Goal: Task Accomplishment & Management: Manage account settings

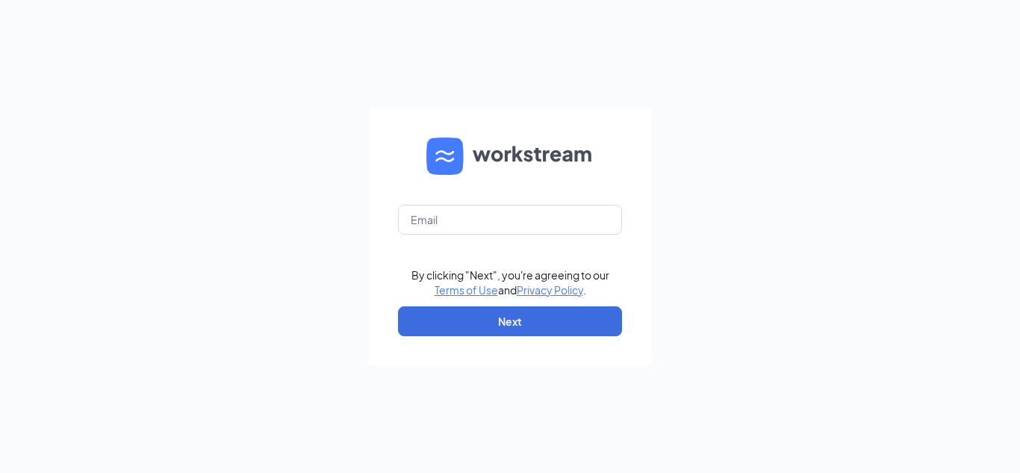
click at [538, 199] on form "By clicking "Next", you're agreeing to our Terms of Use and Privacy Policy . Ne…" at bounding box center [510, 237] width 284 height 258
click at [538, 214] on input "text" at bounding box center [510, 220] width 224 height 30
type input "neil"
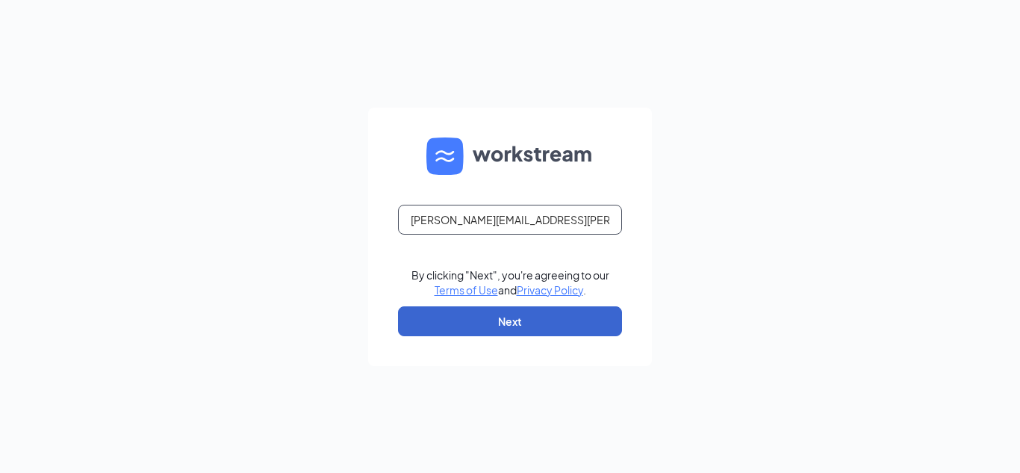
type input "Neil.osborne@cfafranchisee.com"
click at [521, 311] on button "Next" at bounding box center [510, 321] width 224 height 30
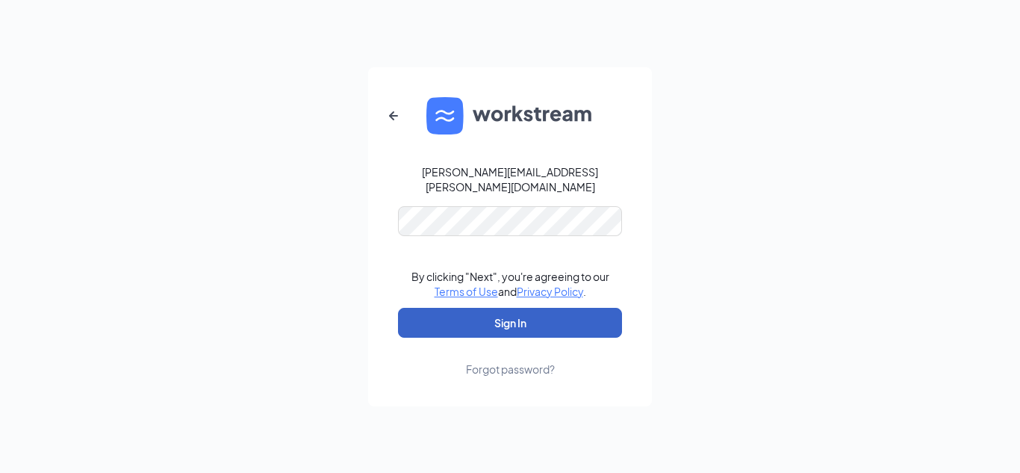
click at [547, 317] on button "Sign In" at bounding box center [510, 323] width 224 height 30
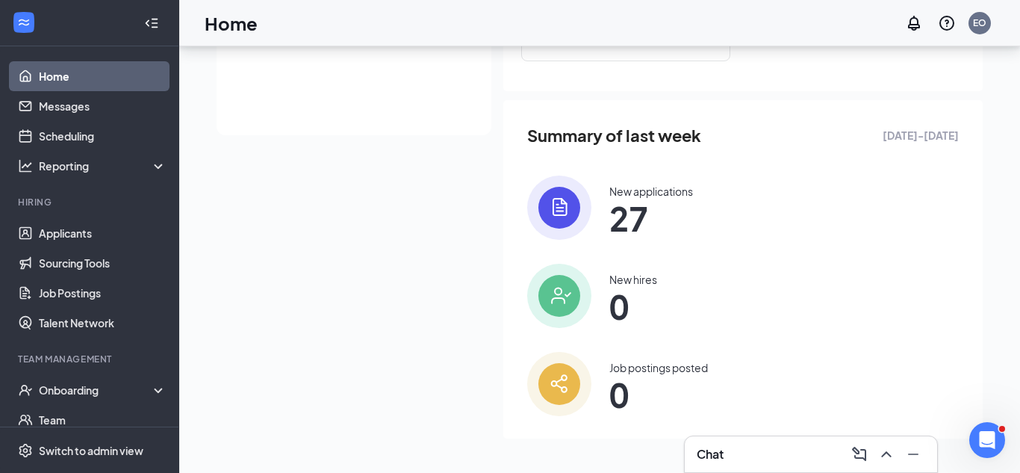
scroll to position [345, 0]
click at [563, 198] on img at bounding box center [559, 206] width 64 height 64
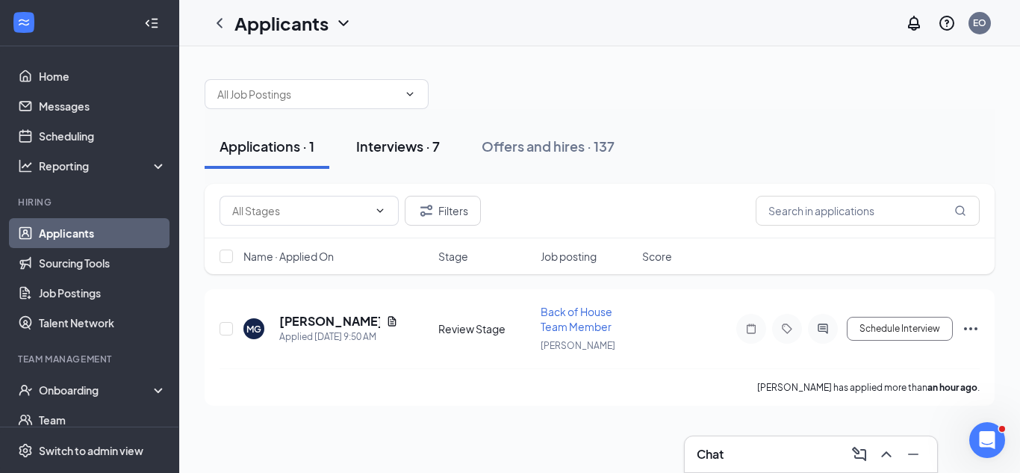
click at [402, 144] on div "Interviews · 7" at bounding box center [398, 146] width 84 height 19
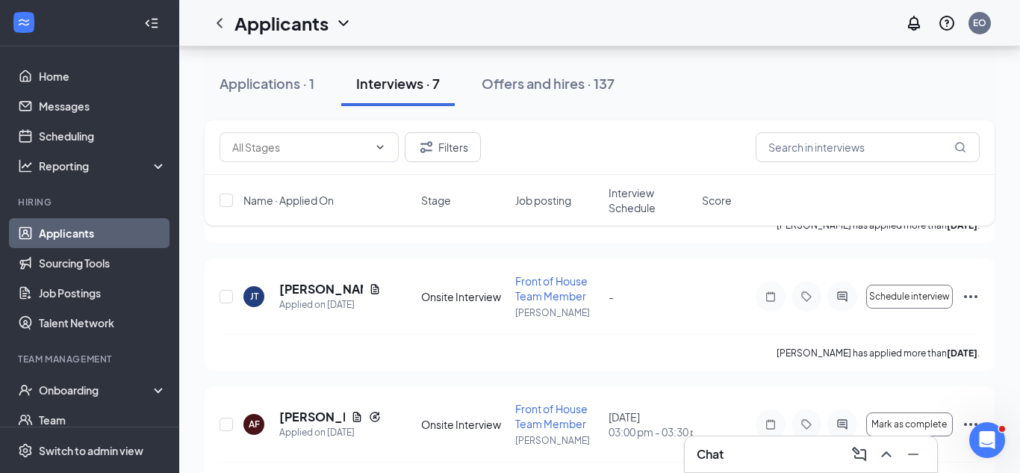
scroll to position [549, 0]
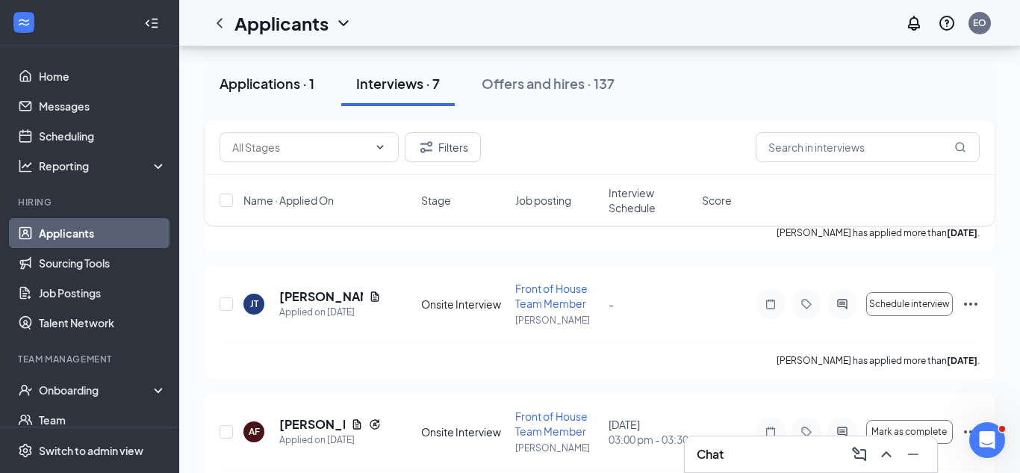
click at [290, 87] on div "Applications · 1" at bounding box center [267, 83] width 95 height 19
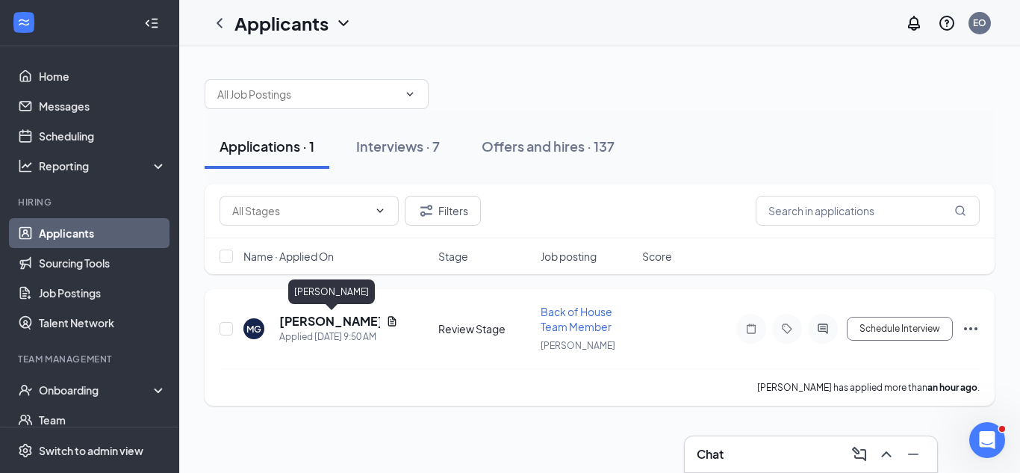
click at [336, 320] on h5 "[PERSON_NAME]" at bounding box center [329, 321] width 101 height 16
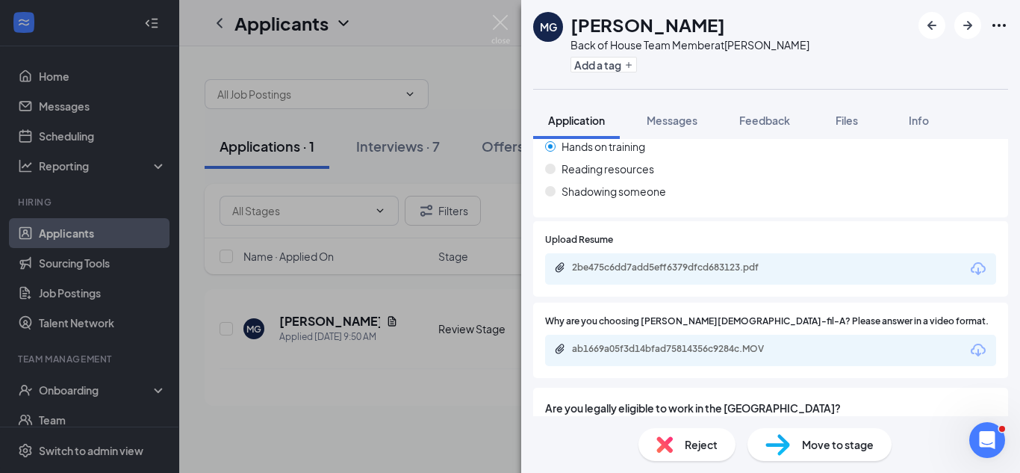
scroll to position [706, 0]
click at [968, 369] on div "Upload Resume 2be475c6dd7add5eff6379dfcd683123.pdf Why are you choosing [PERSON…" at bounding box center [770, 304] width 475 height 163
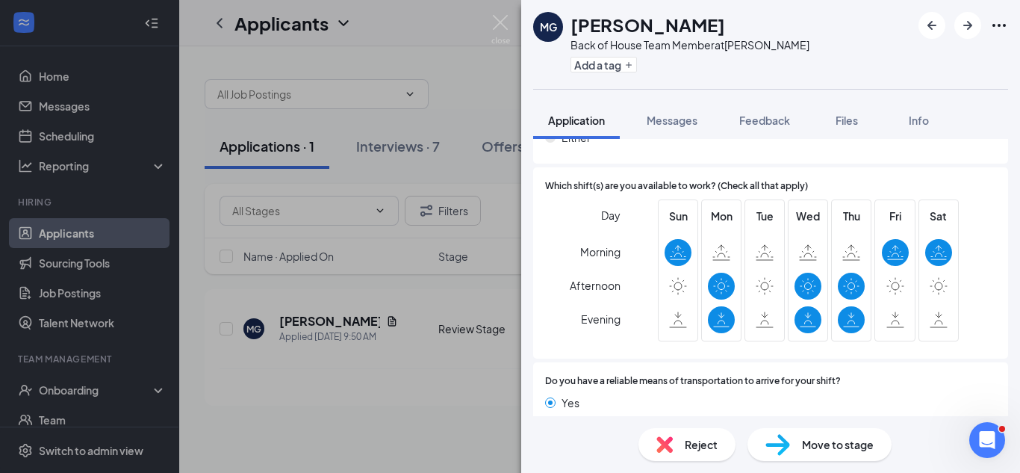
scroll to position [1230, 0]
click at [340, 382] on div "MG [PERSON_NAME] Back of House Team Member at Clinton Add a tag Application Mes…" at bounding box center [510, 236] width 1020 height 473
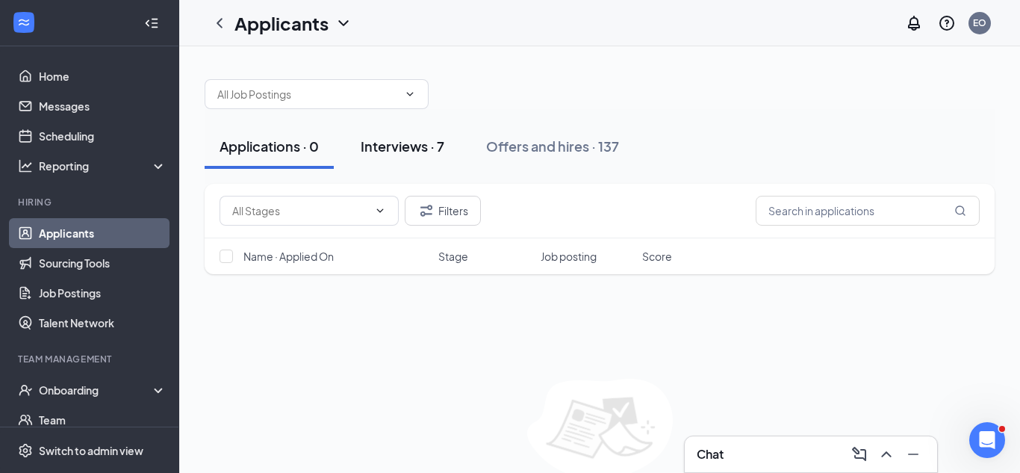
click at [411, 147] on div "Interviews · 7" at bounding box center [403, 146] width 84 height 19
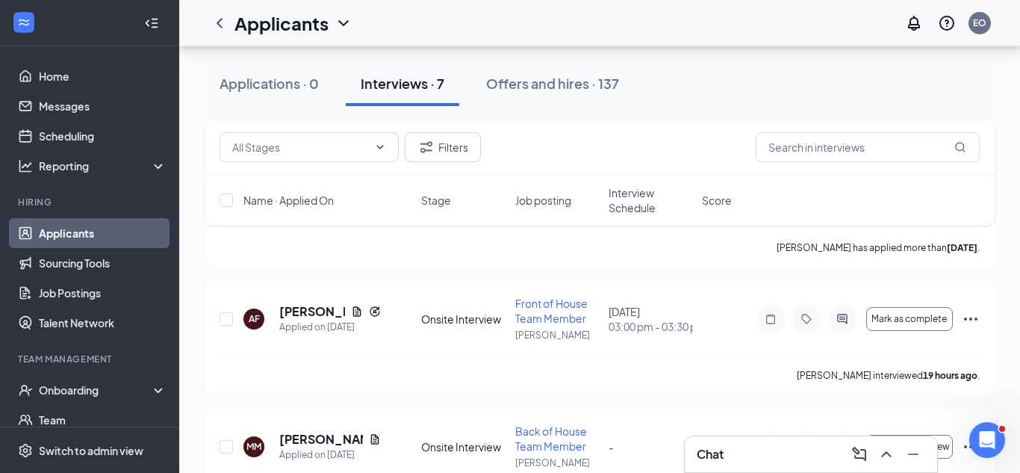
scroll to position [676, 0]
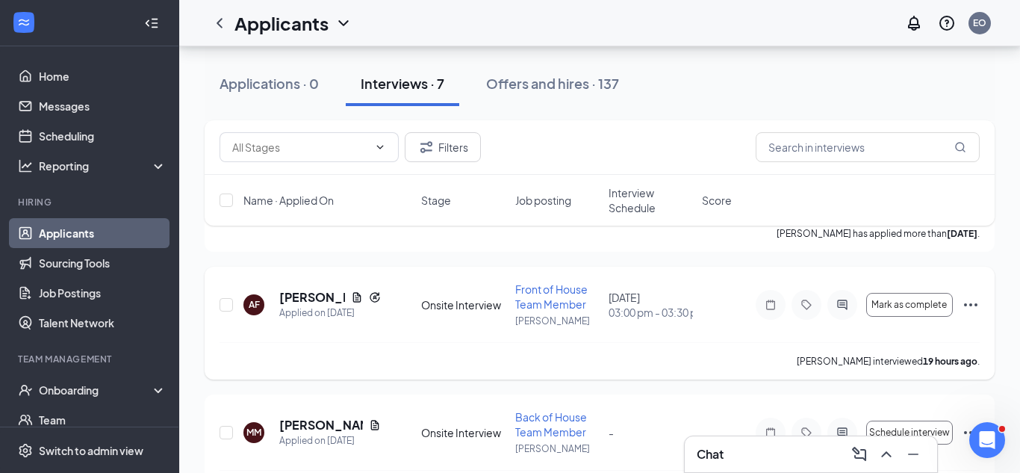
click at [331, 329] on div "AF [PERSON_NAME] Applied on [DATE] Onsite Interview Front of House Team Member …" at bounding box center [600, 312] width 760 height 60
click at [566, 328] on div "AF [PERSON_NAME] Applied on [DATE] Onsite Interview Front of House Team Member …" at bounding box center [600, 312] width 760 height 60
click at [500, 343] on div "[PERSON_NAME] interviewed 19 hours ago ." at bounding box center [600, 360] width 760 height 37
click at [966, 308] on icon "Ellipses" at bounding box center [971, 305] width 18 height 18
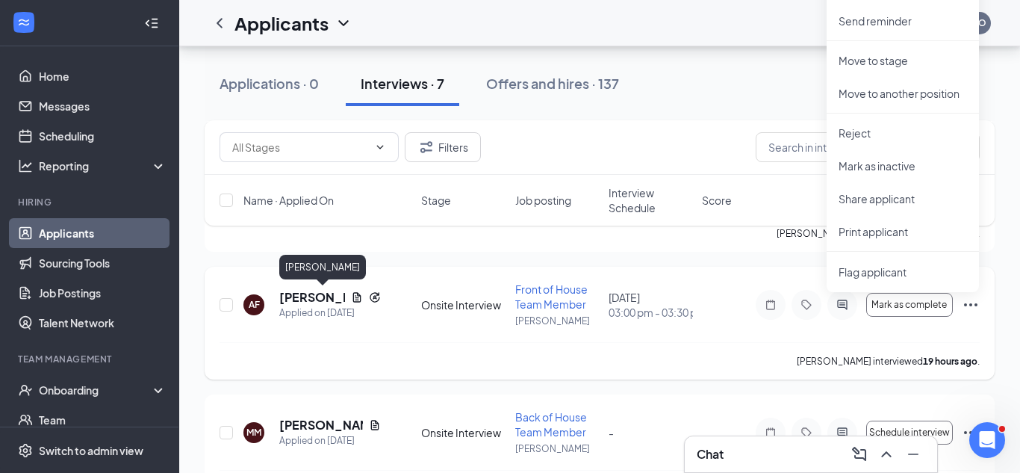
click at [293, 297] on h5 "[PERSON_NAME]" at bounding box center [312, 297] width 66 height 16
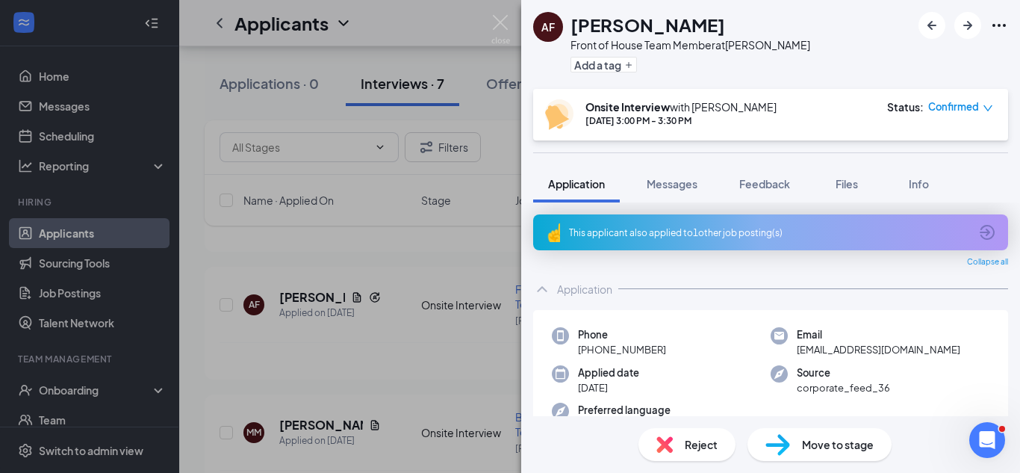
click at [373, 249] on div "AF [PERSON_NAME] Front of House Team Member at Clinton Add a tag Onsite Intervi…" at bounding box center [510, 236] width 1020 height 473
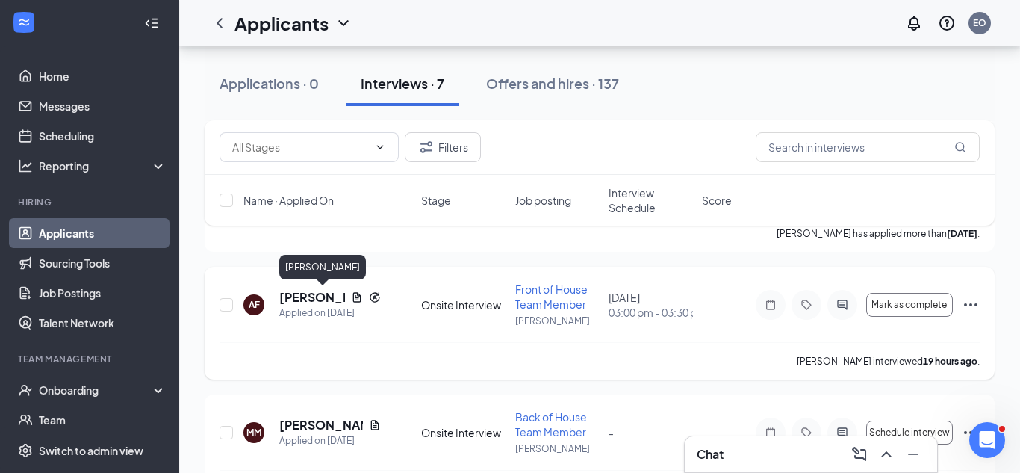
click at [295, 293] on h5 "[PERSON_NAME]" at bounding box center [312, 297] width 66 height 16
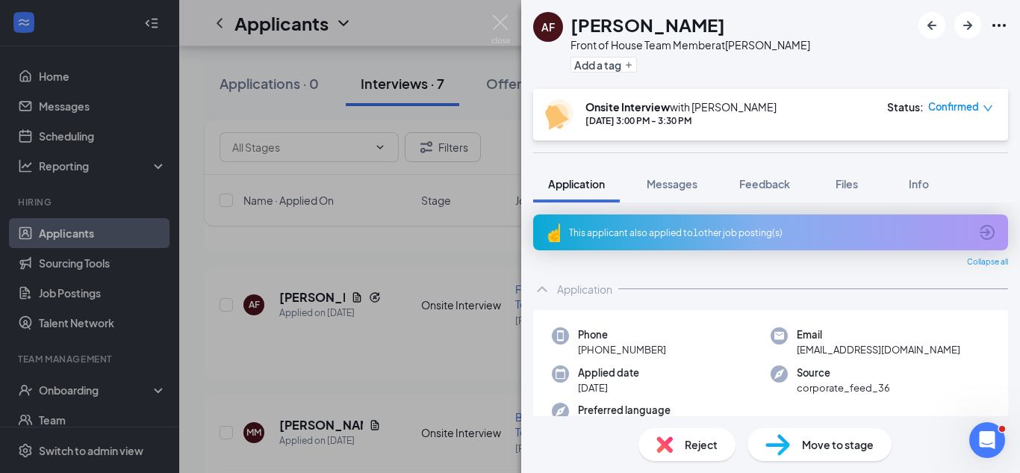
click at [488, 20] on div "AF [PERSON_NAME] Front of House Team Member at Clinton Add a tag Onsite Intervi…" at bounding box center [510, 236] width 1020 height 473
click at [498, 25] on div "Applicants EO" at bounding box center [599, 23] width 841 height 46
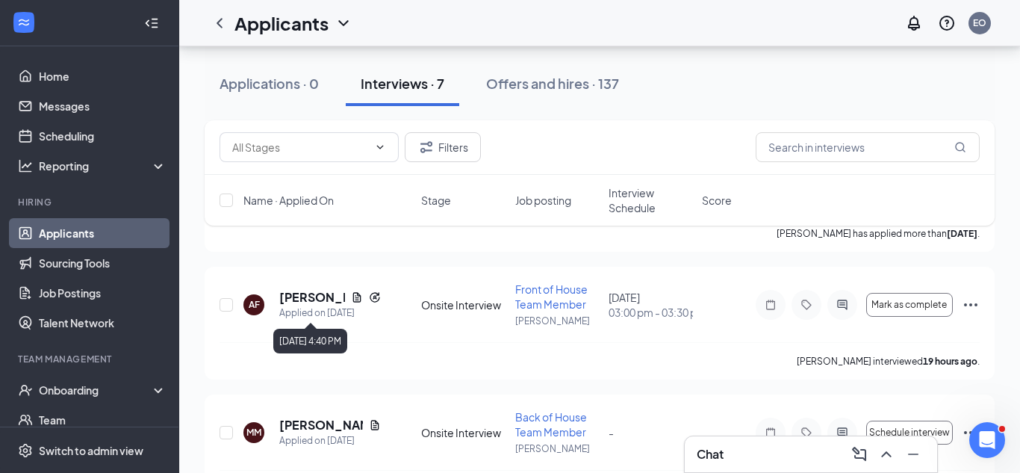
click at [344, 323] on div "[DATE] 4:40 PM" at bounding box center [310, 338] width 74 height 31
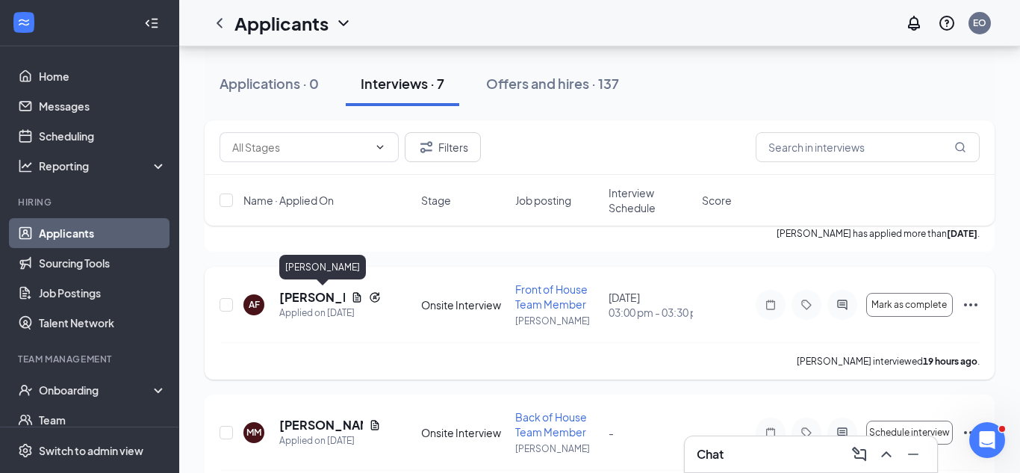
click at [288, 296] on h5 "[PERSON_NAME]" at bounding box center [312, 297] width 66 height 16
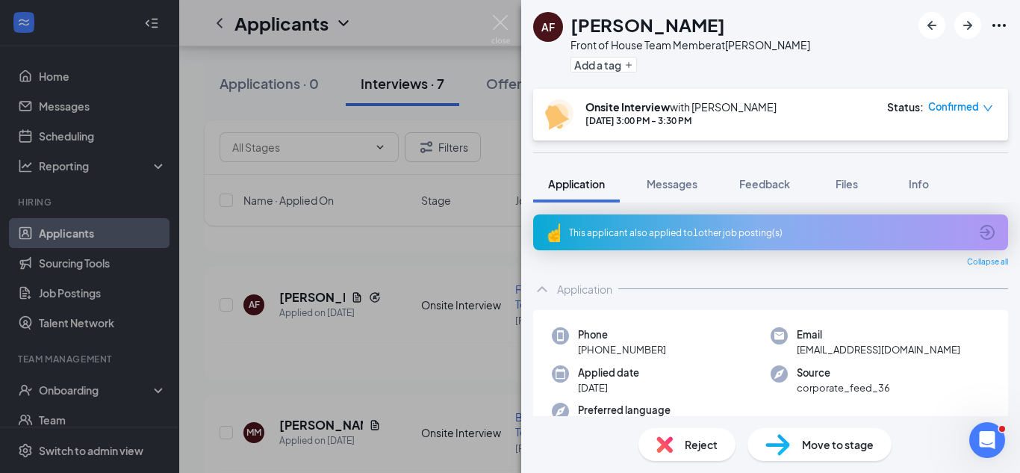
click at [832, 436] on span "Move to stage" at bounding box center [838, 444] width 72 height 16
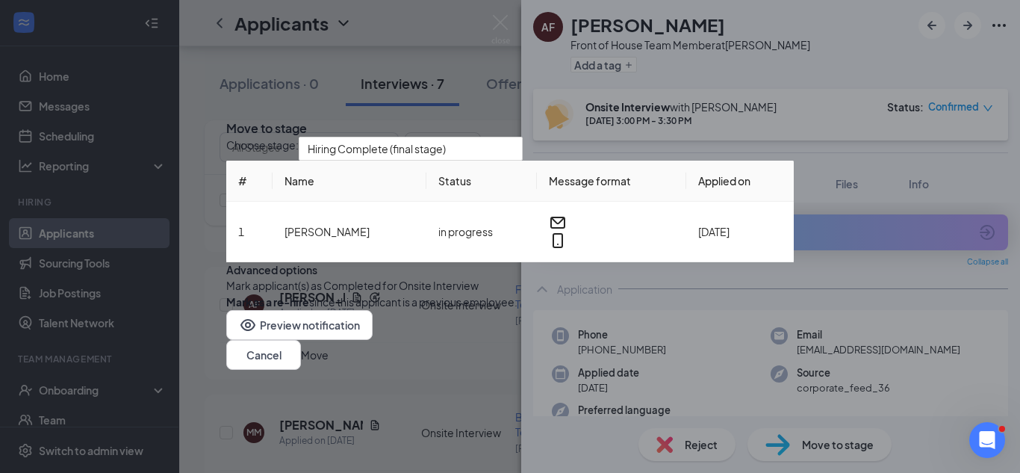
click at [226, 293] on button "button" at bounding box center [226, 285] width 0 height 16
click at [329, 363] on button "Move" at bounding box center [315, 354] width 28 height 16
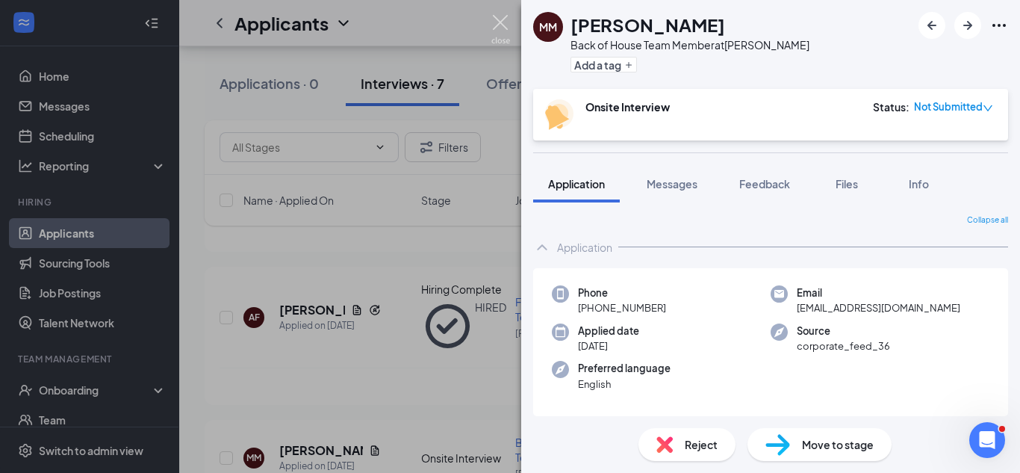
click at [497, 21] on img at bounding box center [500, 29] width 19 height 29
click at [497, 21] on div "Applicants EO" at bounding box center [599, 23] width 841 height 46
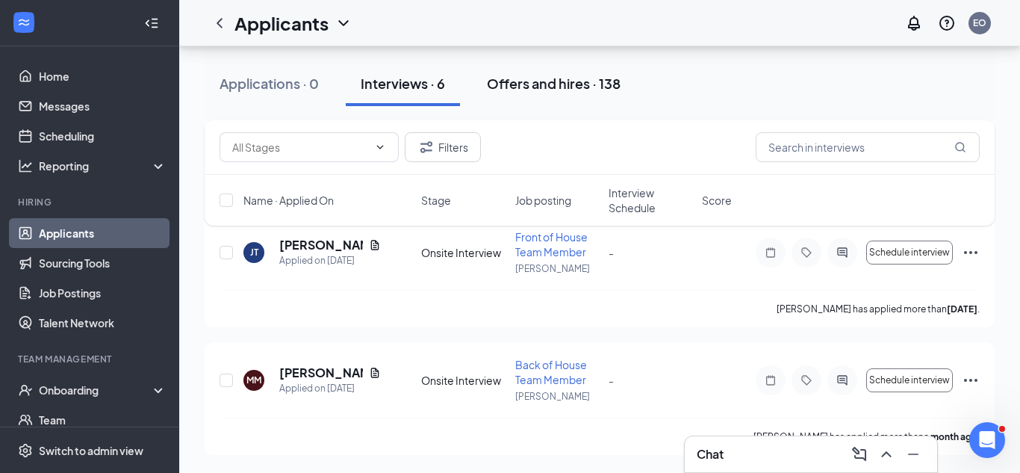
scroll to position [600, 0]
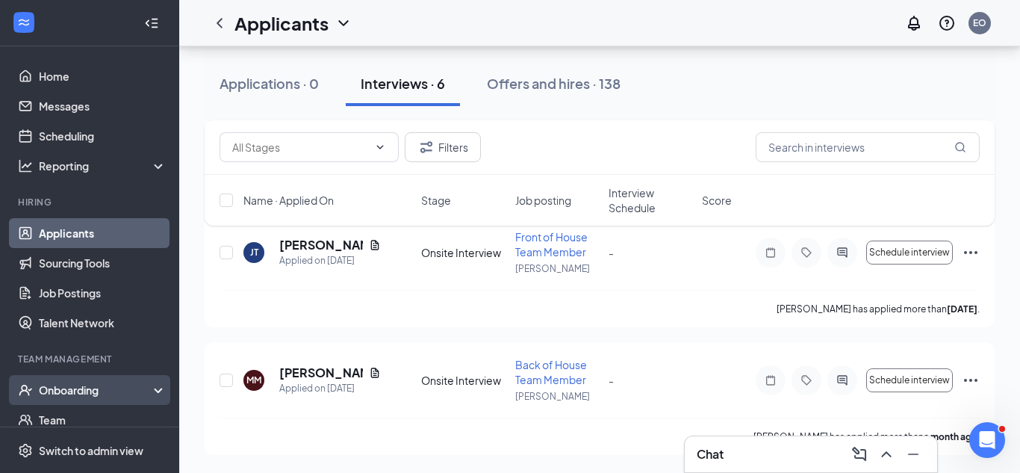
click at [105, 388] on div "Onboarding" at bounding box center [96, 389] width 115 height 15
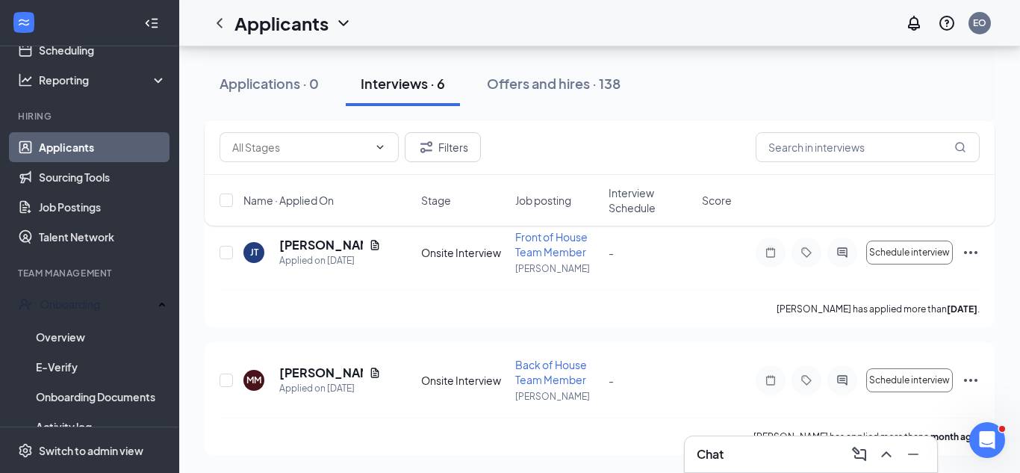
scroll to position [91, 0]
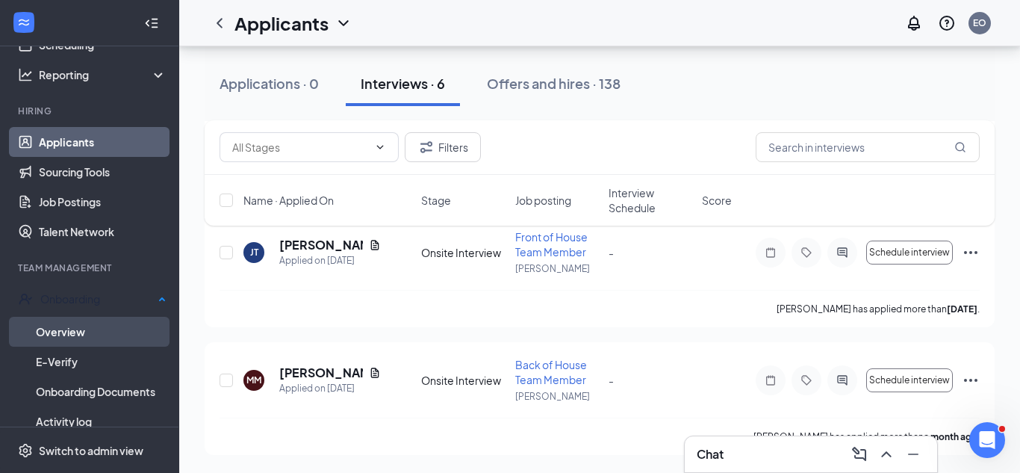
click at [84, 328] on link "Overview" at bounding box center [101, 332] width 131 height 30
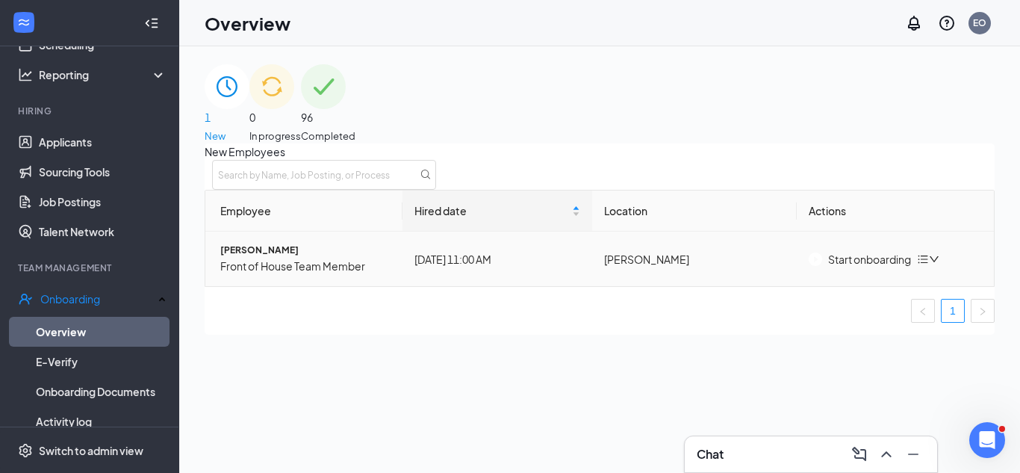
click at [829, 267] on div "Start onboarding" at bounding box center [860, 259] width 102 height 16
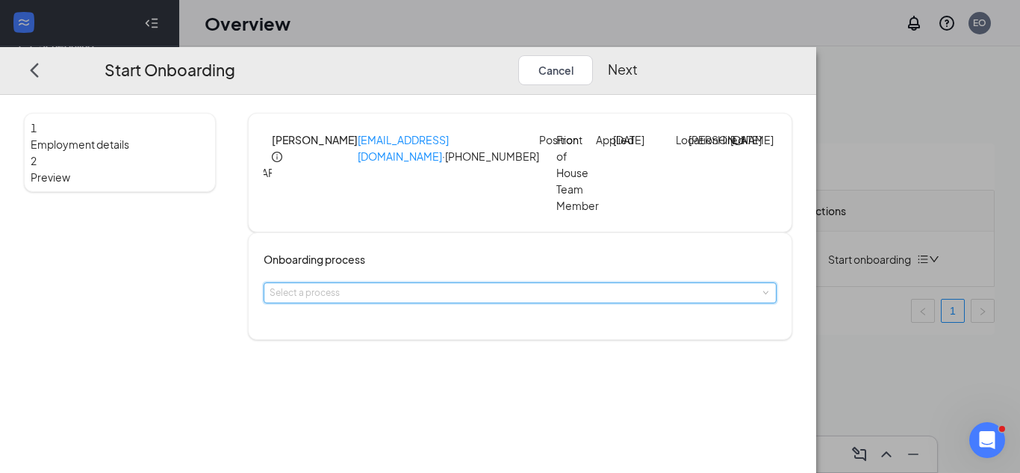
click at [458, 302] on div "Select a process" at bounding box center [520, 292] width 501 height 19
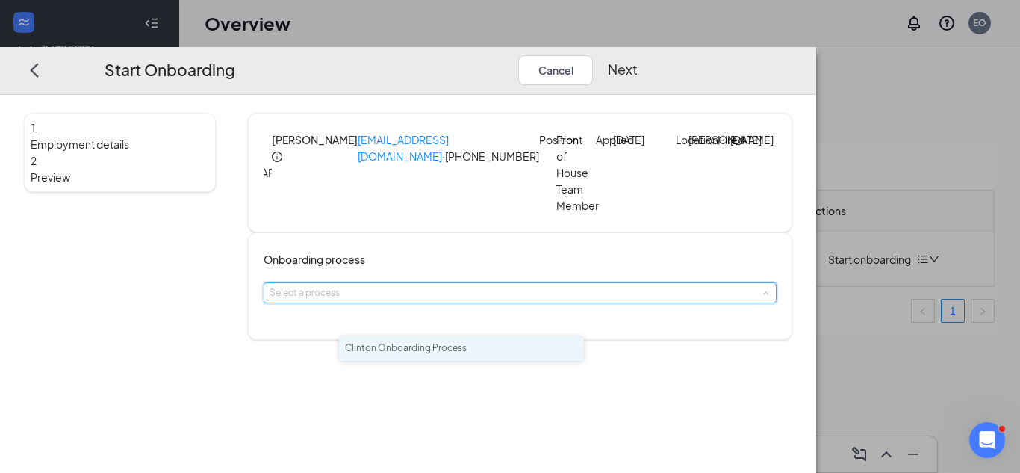
click at [483, 358] on li "Clinton Onboarding Process" at bounding box center [461, 348] width 245 height 25
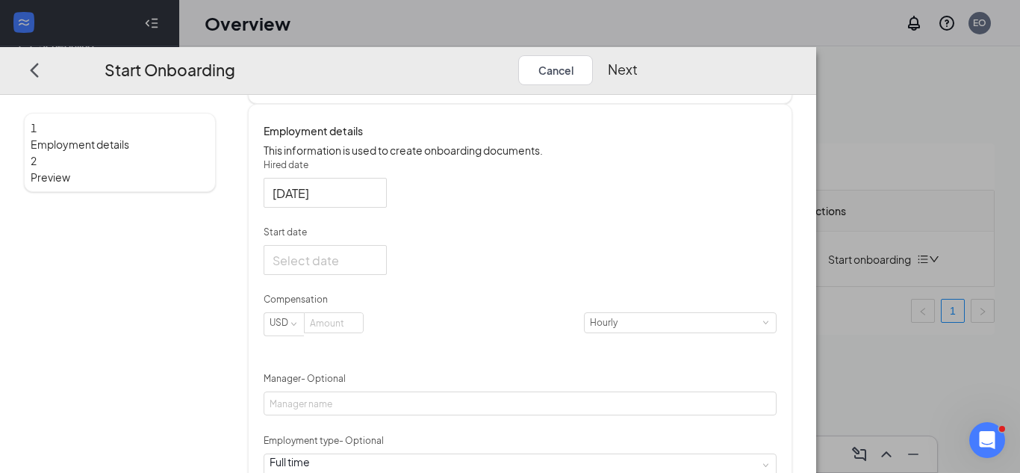
scroll to position [237, 0]
click at [378, 268] on div at bounding box center [325, 258] width 105 height 19
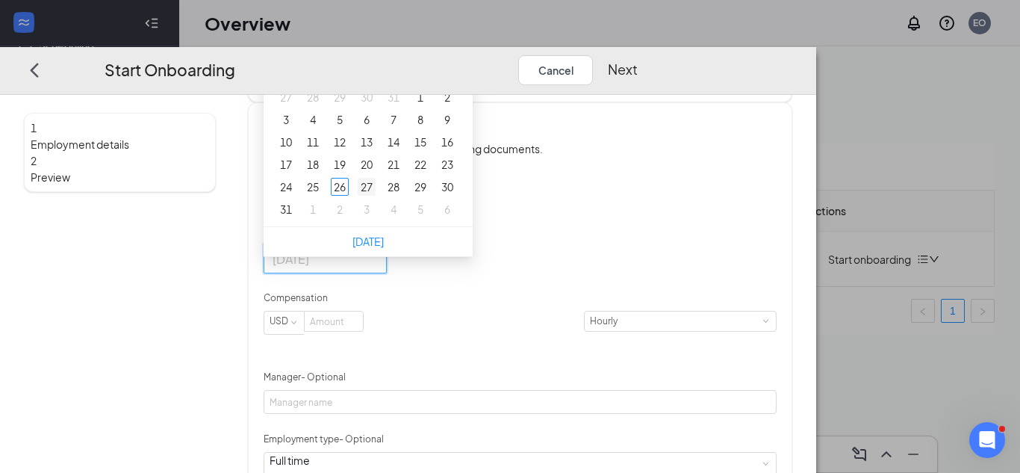
type input "[DATE]"
click at [376, 196] on div "27" at bounding box center [367, 187] width 18 height 18
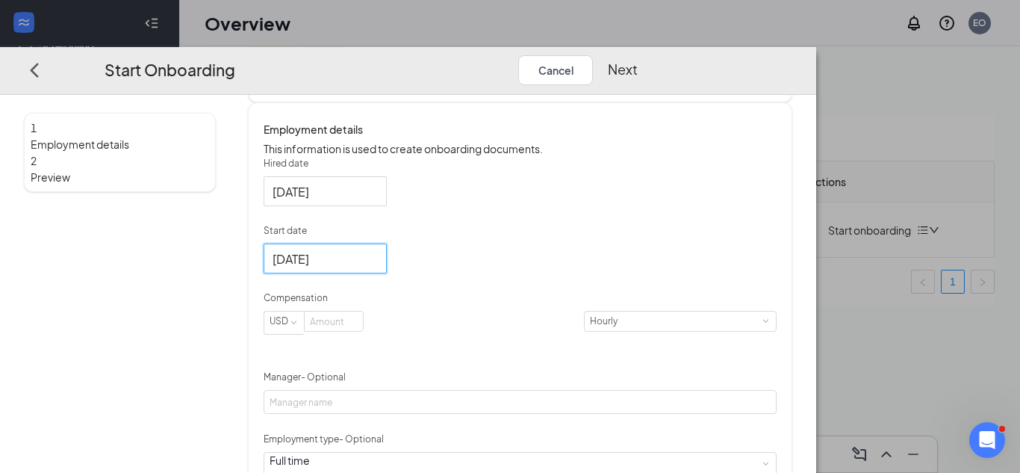
scroll to position [39, 0]
click at [363, 332] on input at bounding box center [334, 321] width 58 height 19
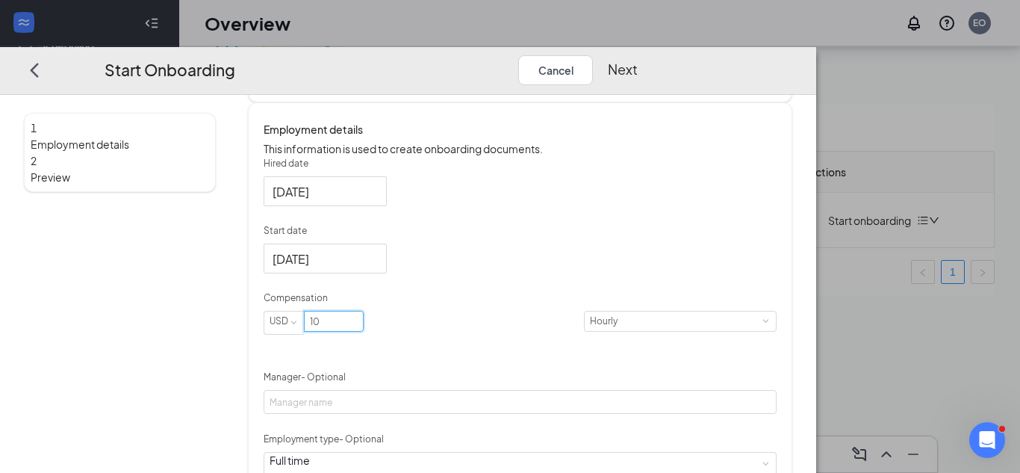
type input "10"
click at [777, 333] on div "Hired date [DATE] Start date [DATE] [DATE] Su Mo Tu We Th Fr Sa 27 28 29 30 31 …" at bounding box center [520, 354] width 513 height 394
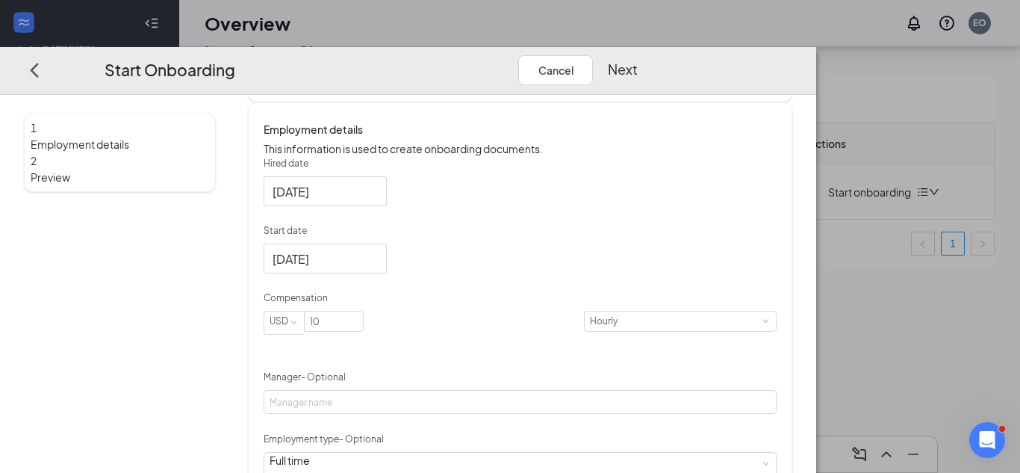
scroll to position [418, 0]
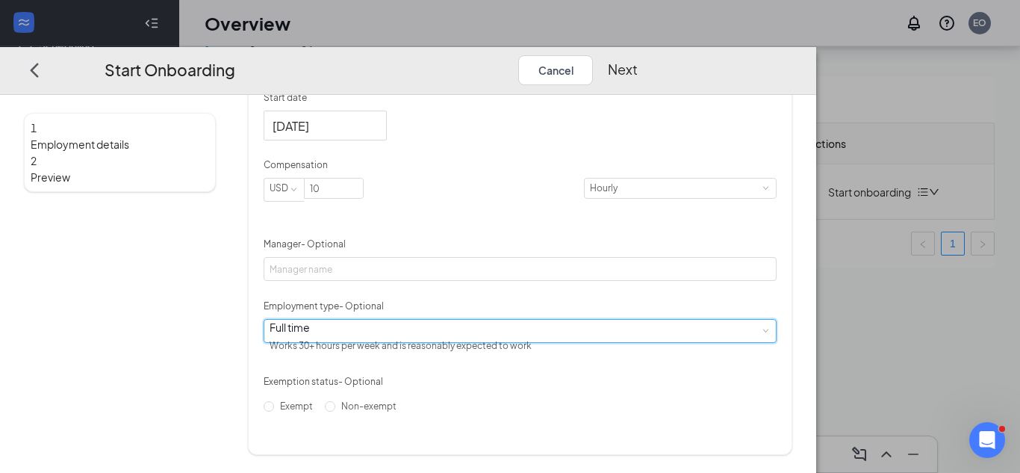
click at [429, 340] on div "Full time Works 30+ hours per week and is reasonably expected to work" at bounding box center [520, 331] width 501 height 22
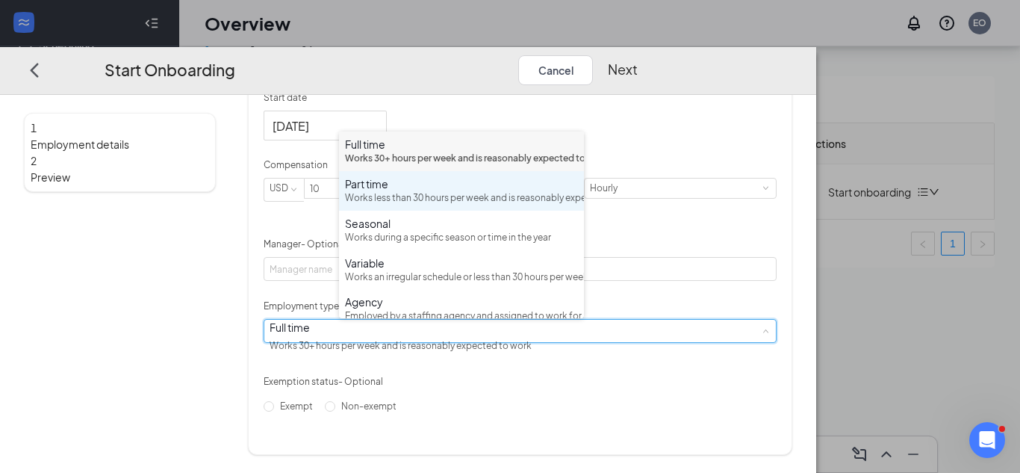
click at [433, 205] on div "Works less than 30 hours per week and is reasonably expected to work" at bounding box center [461, 198] width 233 height 14
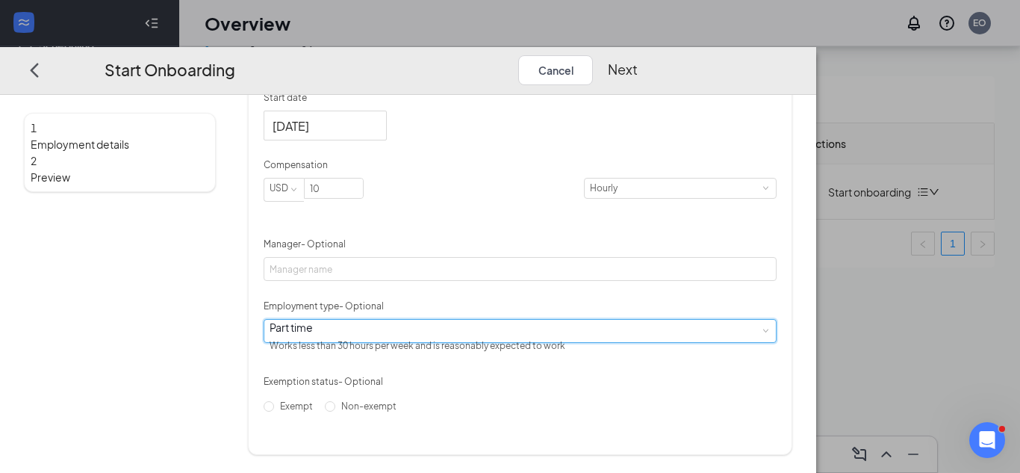
click at [685, 318] on div "Hired date [DATE] Start date [DATE] [DATE] Su Mo Tu We Th Fr Sa 27 28 29 30 31 …" at bounding box center [520, 221] width 513 height 394
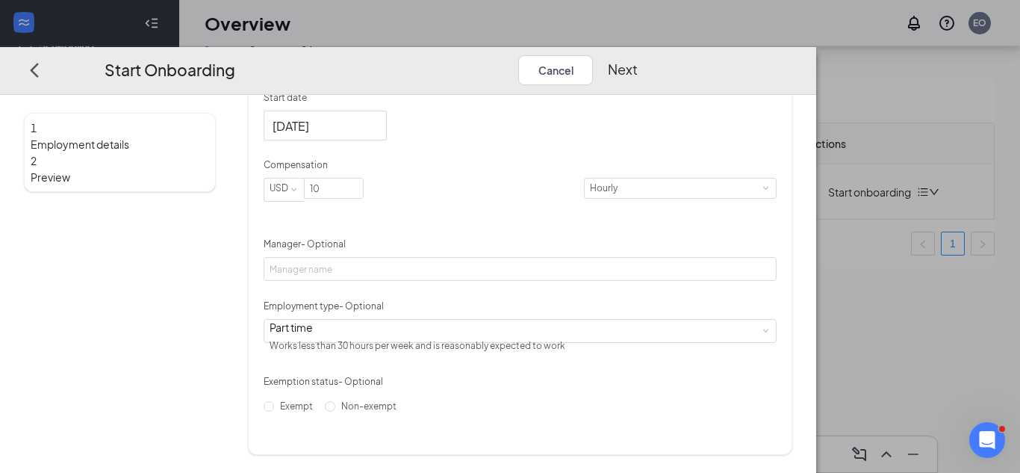
click at [638, 55] on button "Next" at bounding box center [623, 70] width 30 height 30
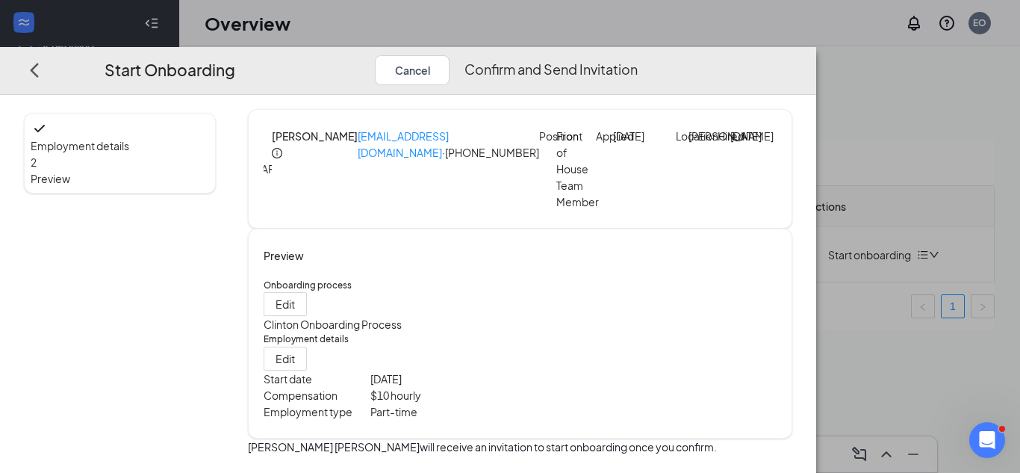
scroll to position [0, 0]
click at [638, 55] on button "Confirm and Send Invitation" at bounding box center [550, 70] width 173 height 30
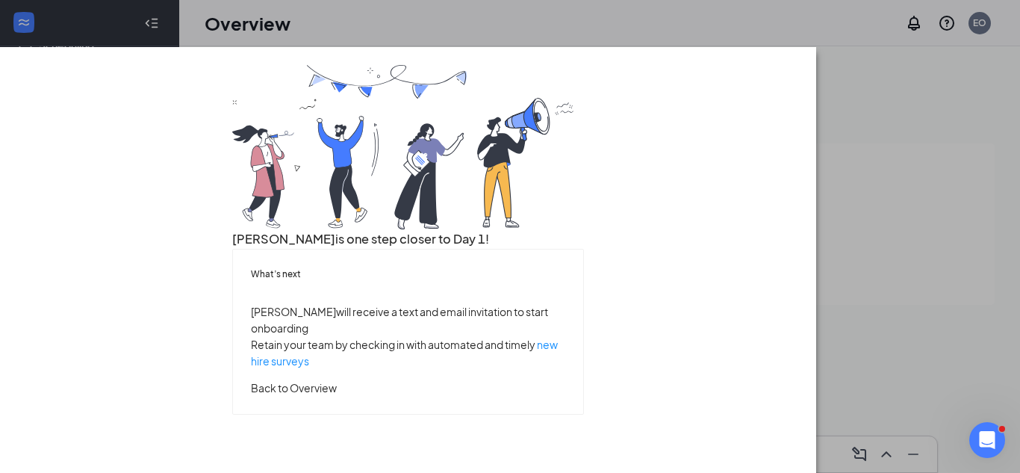
scroll to position [120, 0]
click at [337, 396] on button "Back to Overview" at bounding box center [294, 387] width 86 height 16
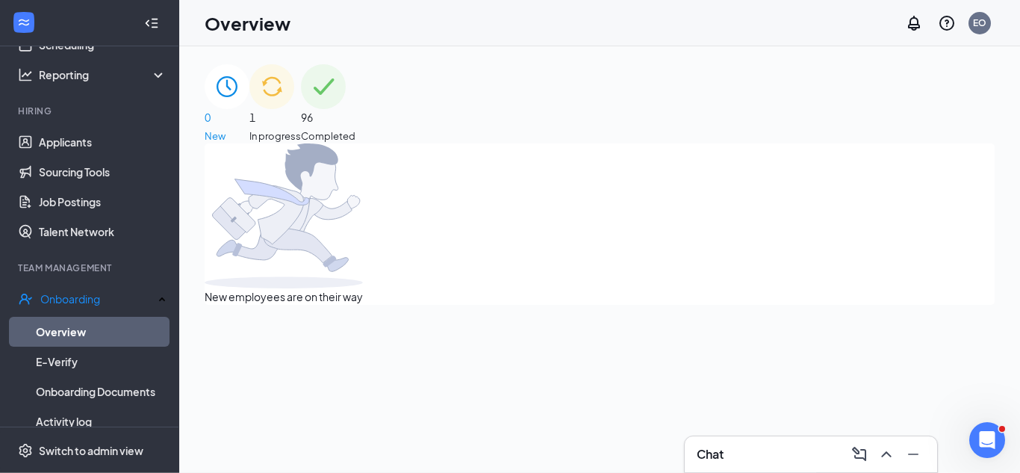
scroll to position [0, 0]
click at [301, 81] on div "1 In progress" at bounding box center [275, 103] width 52 height 79
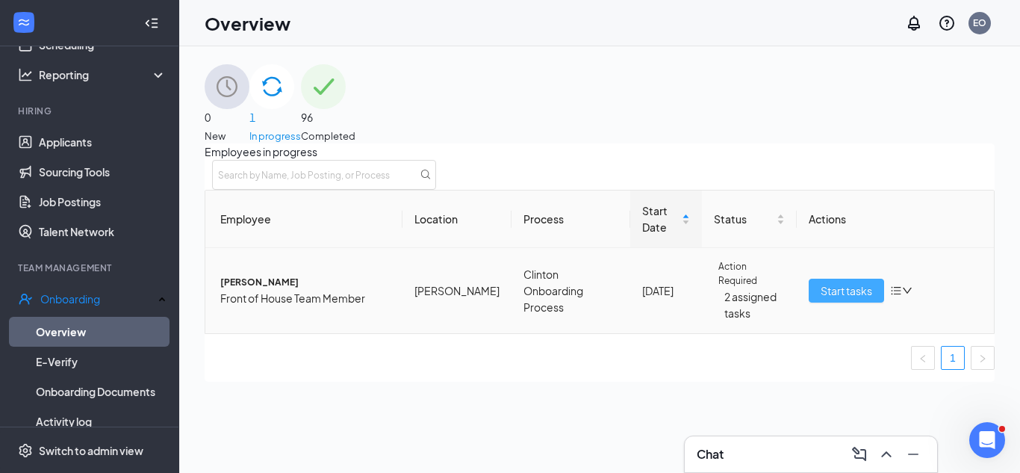
click at [821, 299] on span "Start tasks" at bounding box center [847, 290] width 52 height 16
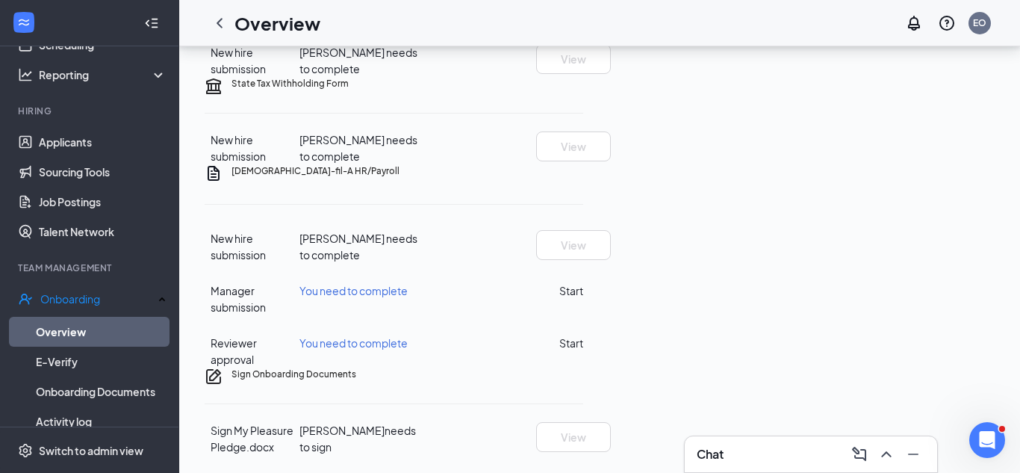
scroll to position [595, 0]
click at [583, 282] on button "Start" at bounding box center [571, 290] width 24 height 16
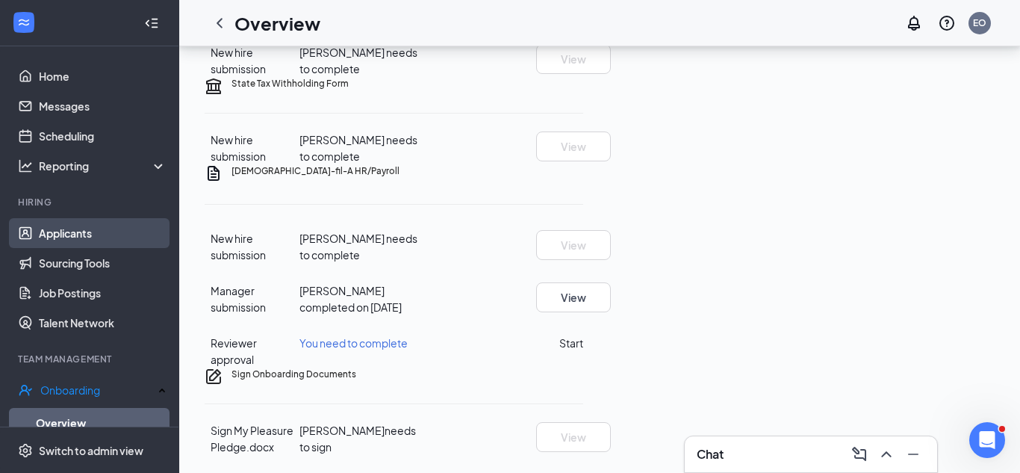
click at [69, 230] on link "Applicants" at bounding box center [103, 233] width 128 height 30
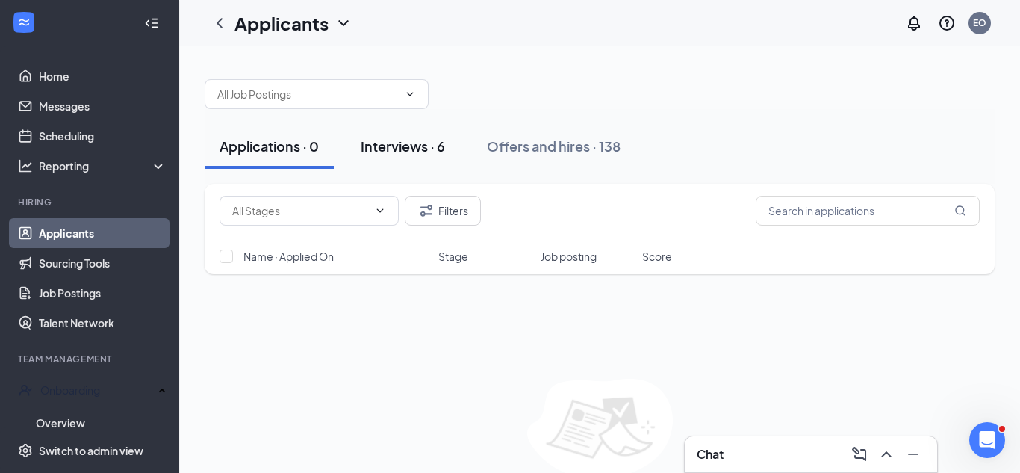
click at [386, 158] on button "Interviews · 6" at bounding box center [403, 146] width 114 height 45
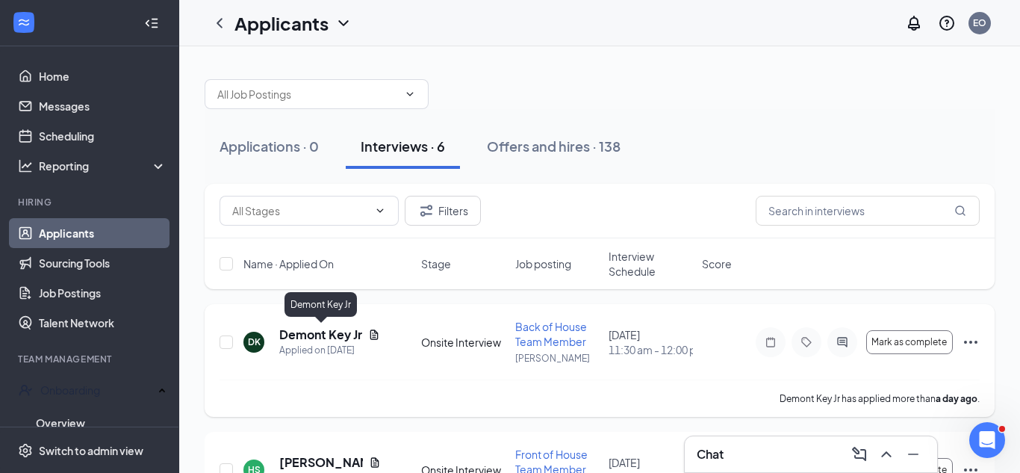
click at [308, 339] on h5 "Demont Key Jr" at bounding box center [320, 334] width 83 height 16
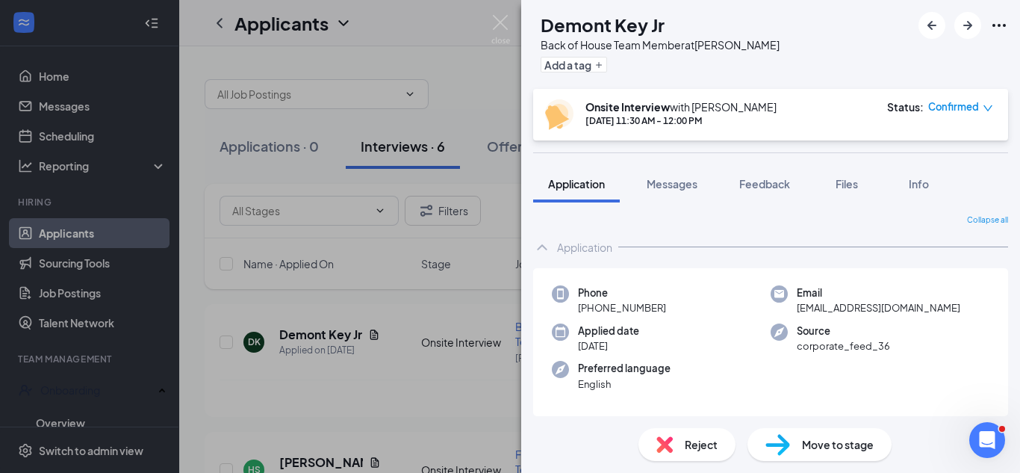
scroll to position [1319, 0]
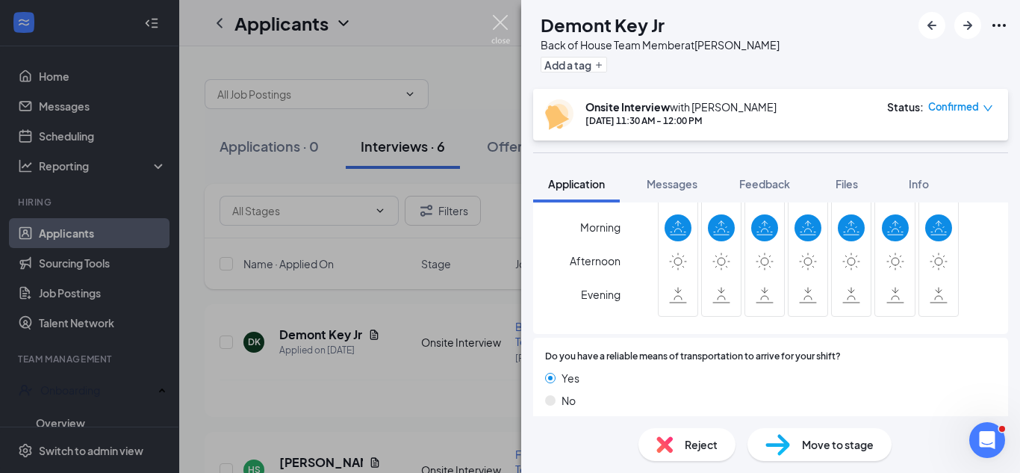
click at [497, 21] on img at bounding box center [500, 29] width 19 height 29
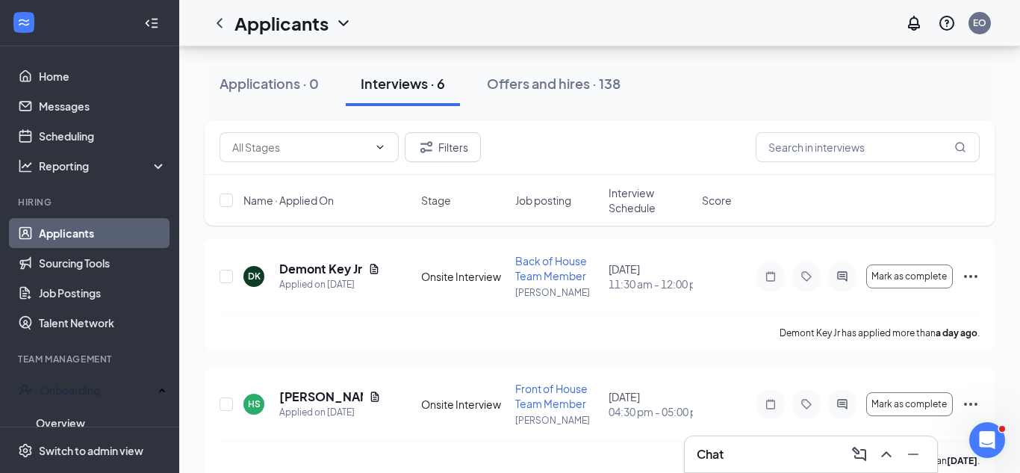
scroll to position [146, 0]
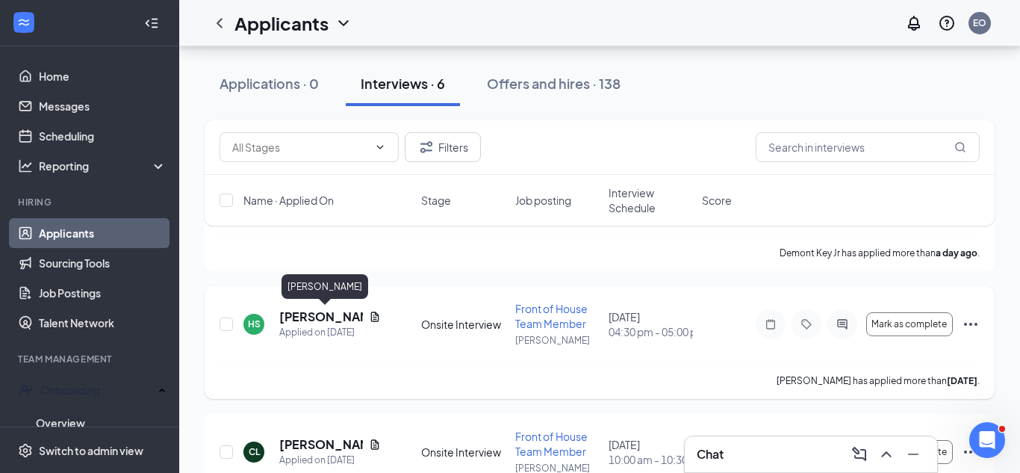
click at [327, 315] on h5 "[PERSON_NAME]" at bounding box center [321, 316] width 84 height 16
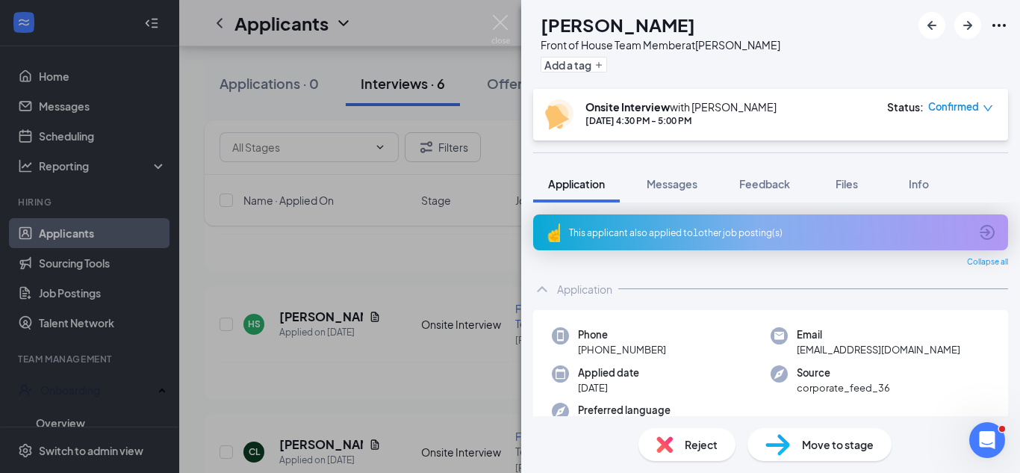
click at [388, 231] on div "HS [PERSON_NAME] Front of House Team Member at Clinton Add a tag Onsite Intervi…" at bounding box center [510, 236] width 1020 height 473
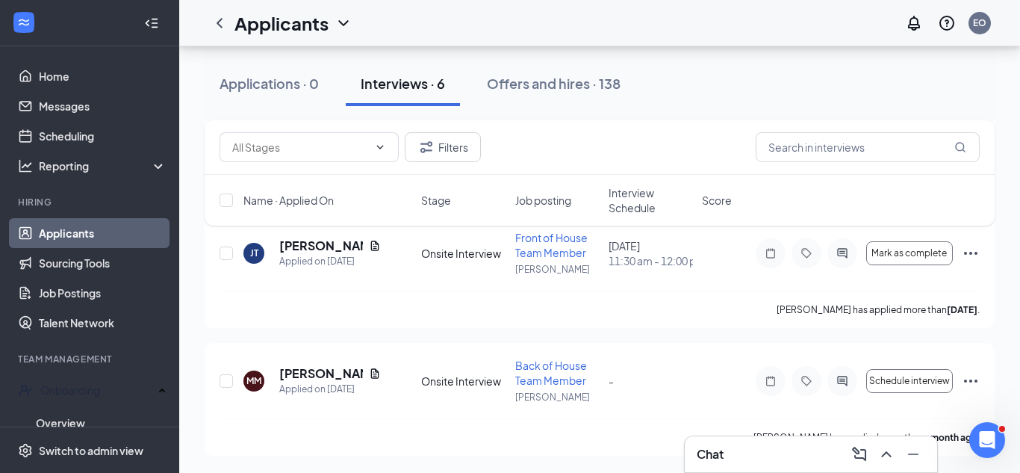
scroll to position [600, 0]
click at [904, 457] on icon "Minimize" at bounding box center [913, 454] width 18 height 18
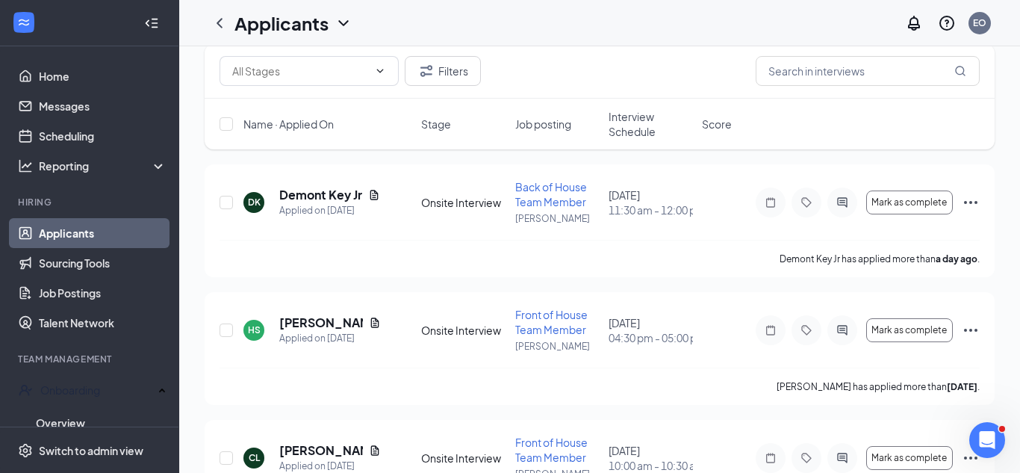
scroll to position [0, 0]
